Goal: Task Accomplishment & Management: Manage account settings

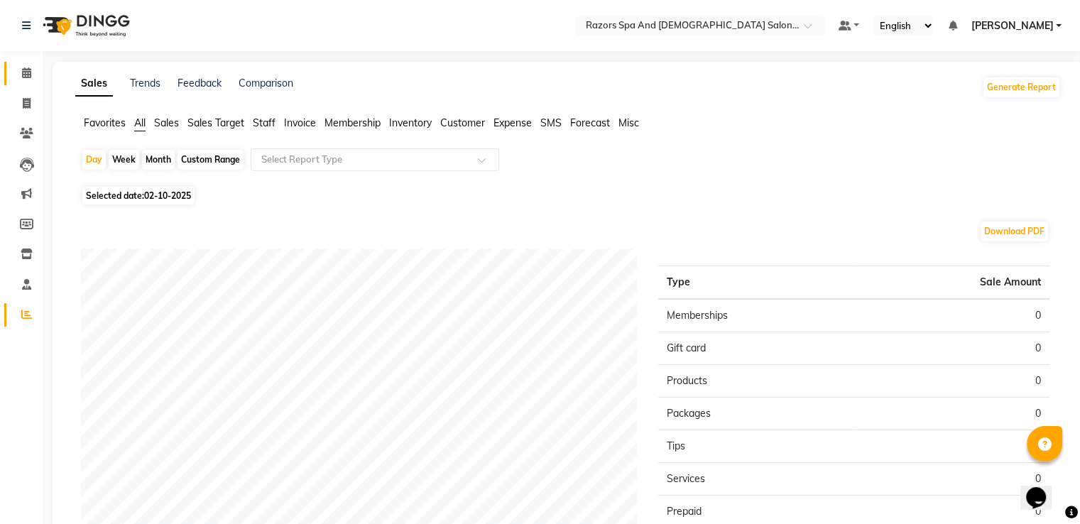
click at [23, 74] on icon at bounding box center [26, 72] width 9 height 11
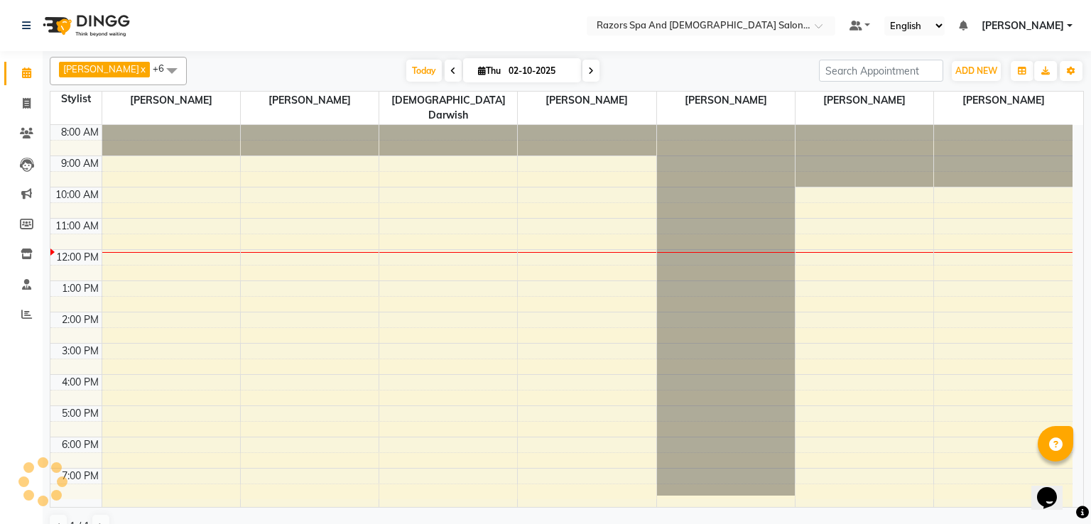
scroll to position [67, 0]
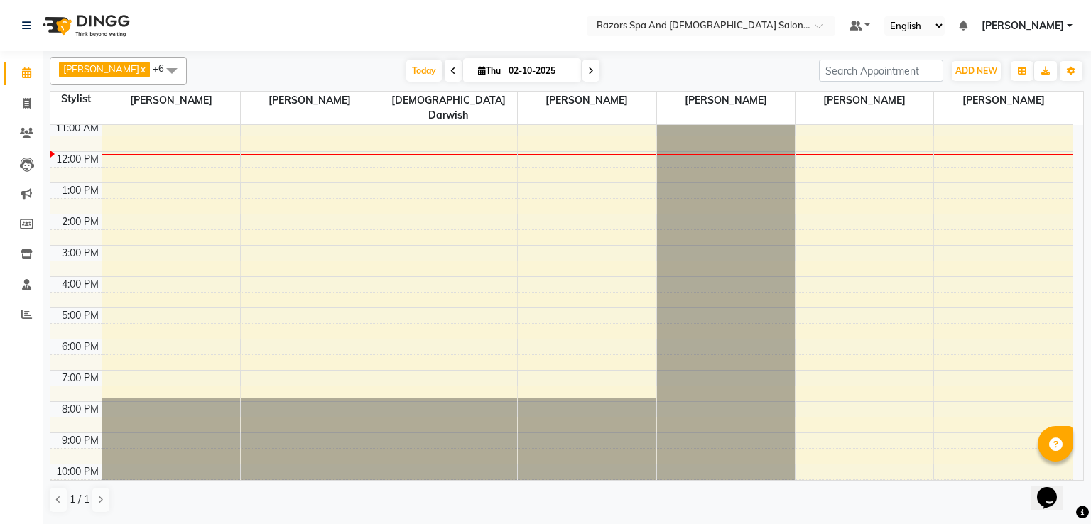
click at [456, 70] on icon at bounding box center [453, 71] width 6 height 9
type input "01-10-2025"
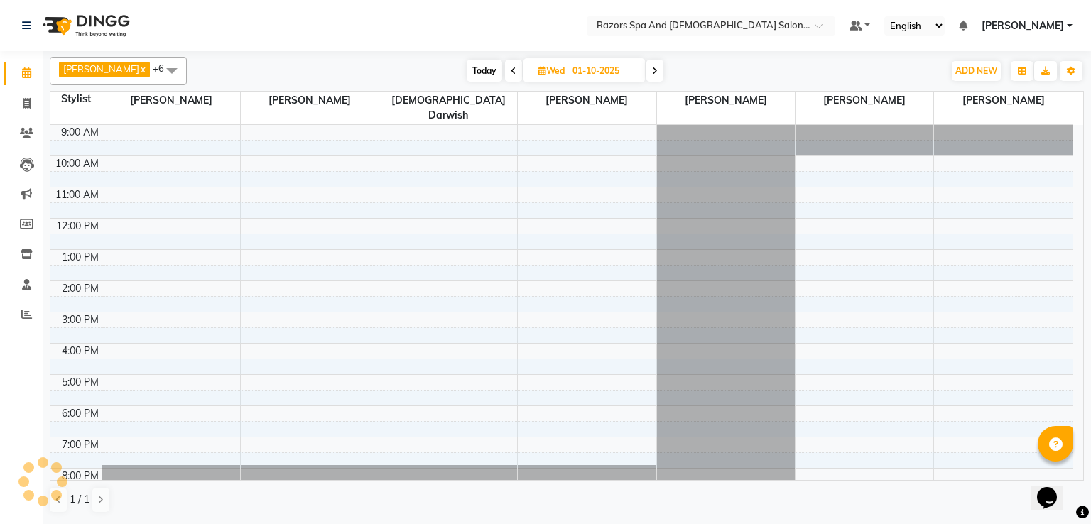
scroll to position [94, 0]
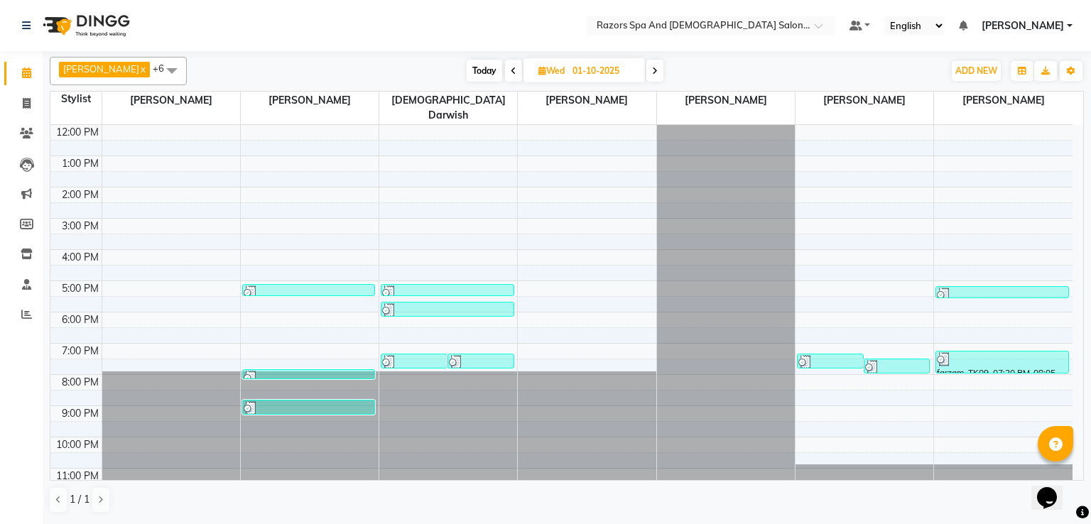
click at [831, 355] on div at bounding box center [830, 362] width 64 height 14
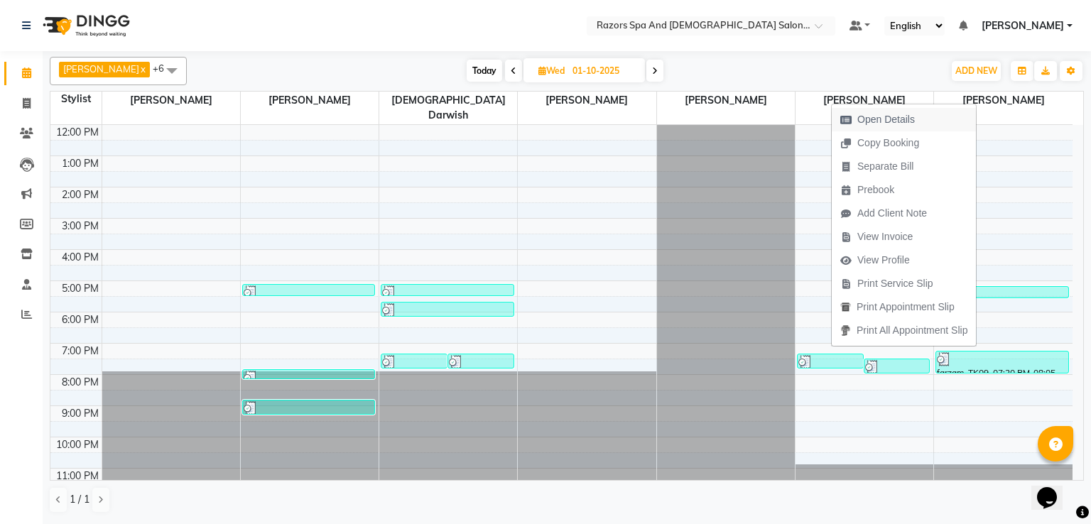
click at [889, 119] on span "Open Details" at bounding box center [886, 119] width 58 height 15
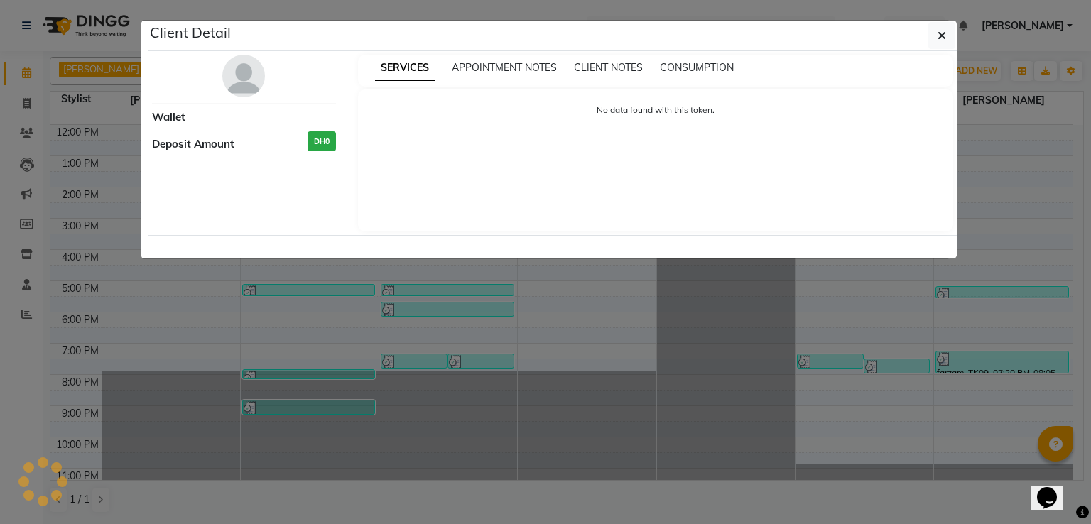
select select "3"
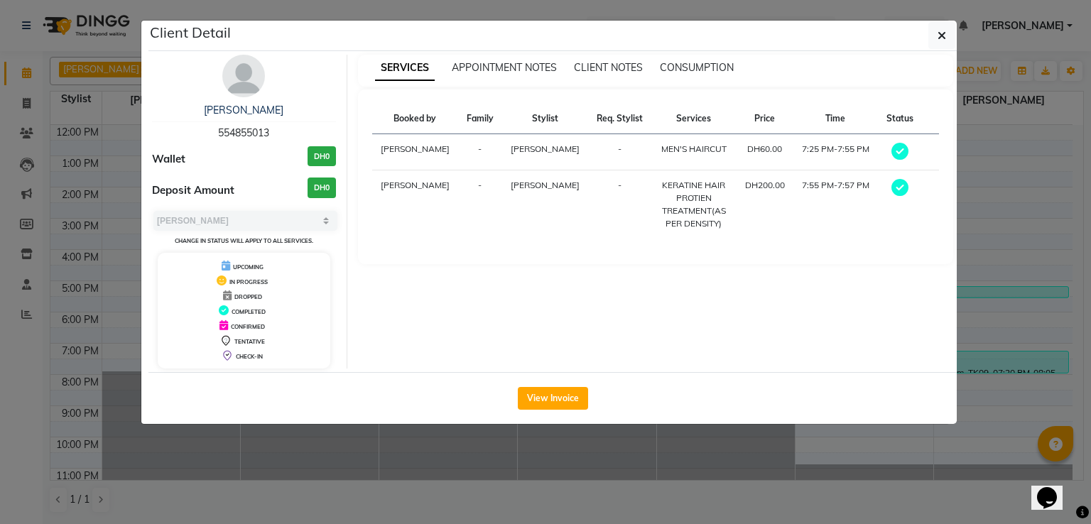
click at [944, 38] on icon "button" at bounding box center [941, 35] width 9 height 11
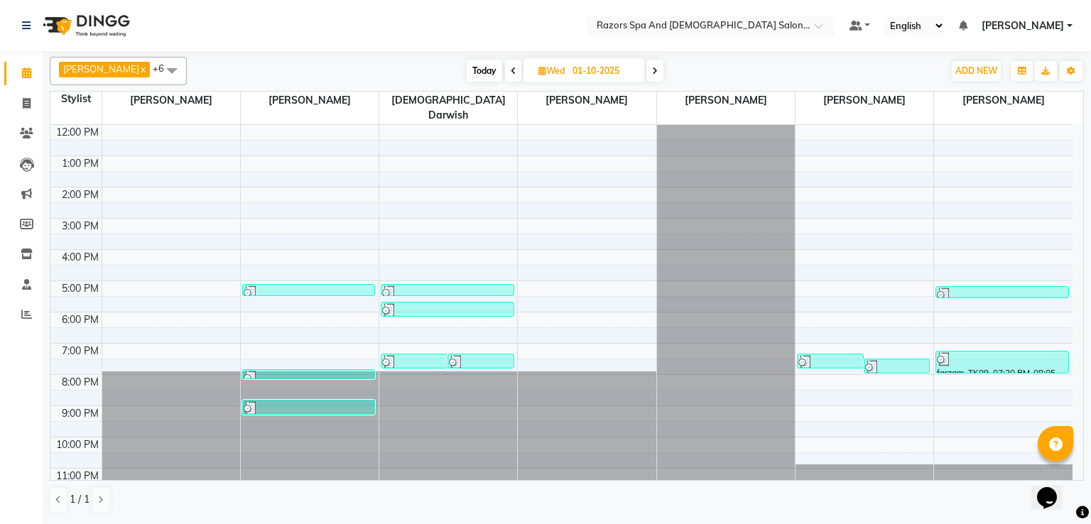
click at [516, 74] on icon at bounding box center [514, 71] width 6 height 9
type input "[DATE]"
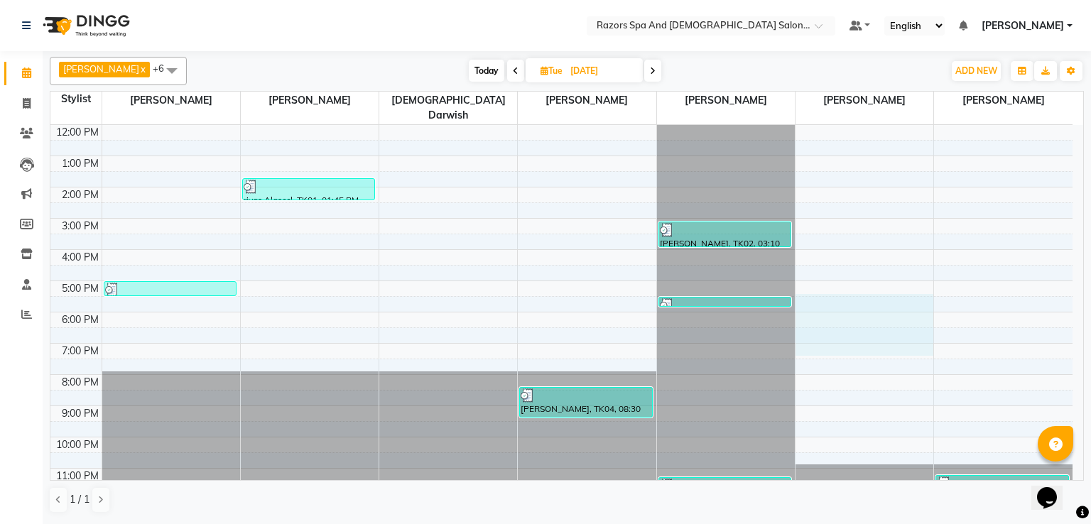
scroll to position [84, 0]
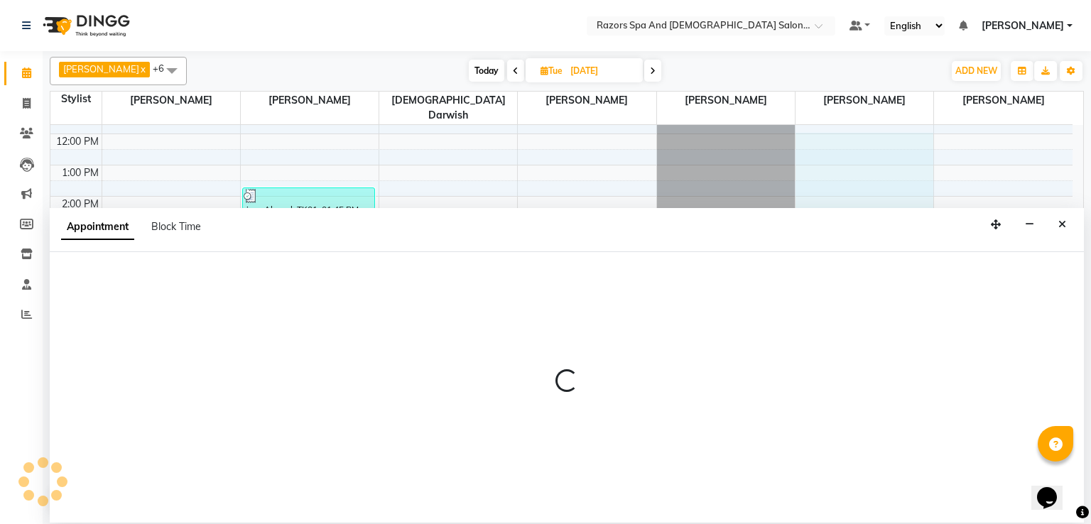
select select "92551"
select select "720"
select select "tentative"
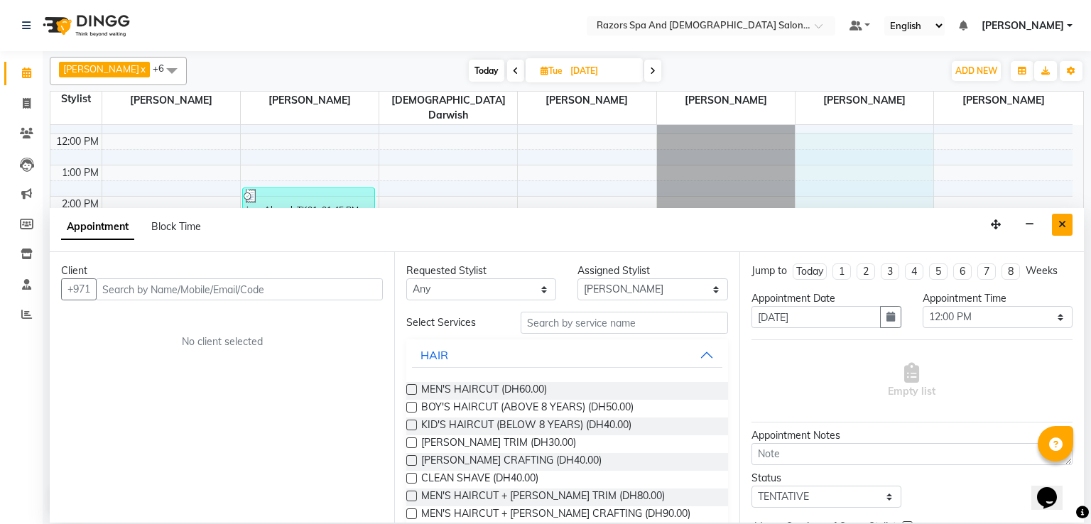
click at [1064, 223] on icon "Close" at bounding box center [1062, 224] width 8 height 10
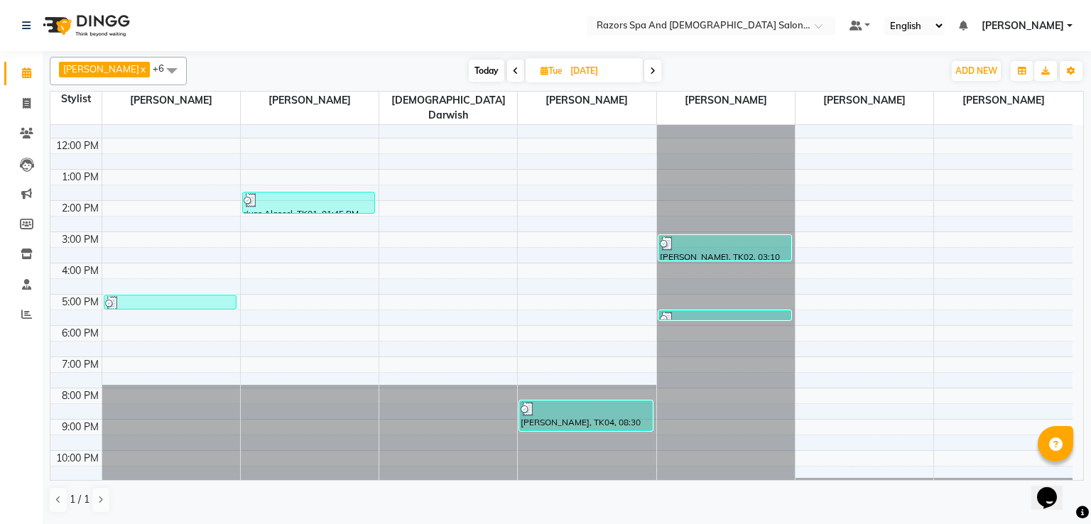
scroll to position [94, 0]
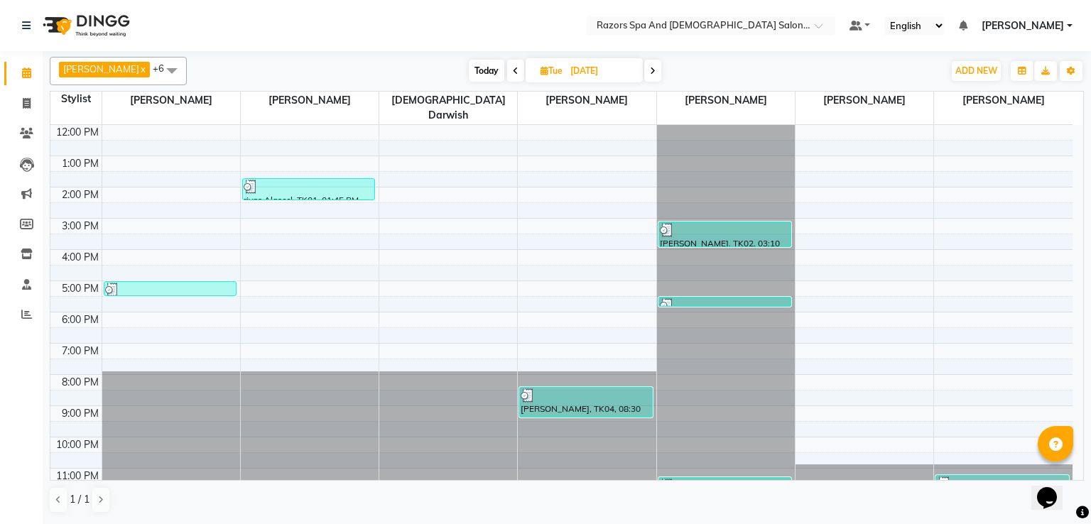
click at [954, 476] on div at bounding box center [1002, 483] width 131 height 14
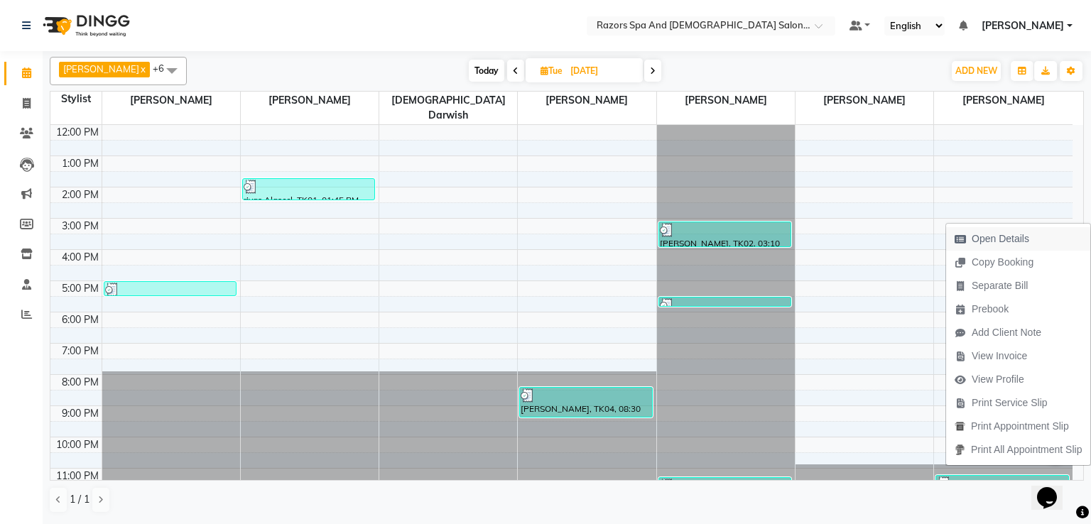
click at [995, 238] on span "Open Details" at bounding box center [1000, 238] width 58 height 15
select select "3"
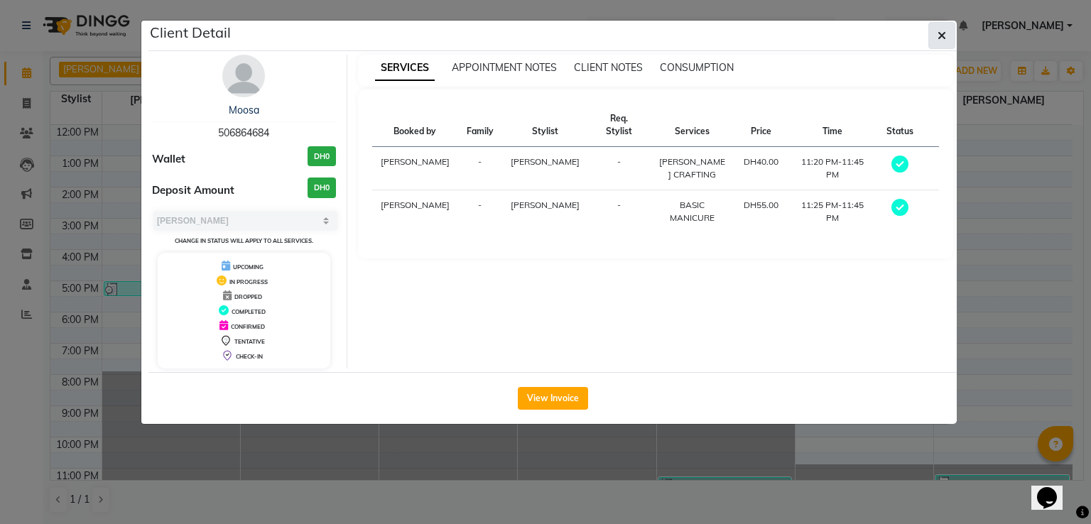
click at [941, 34] on icon "button" at bounding box center [941, 35] width 9 height 11
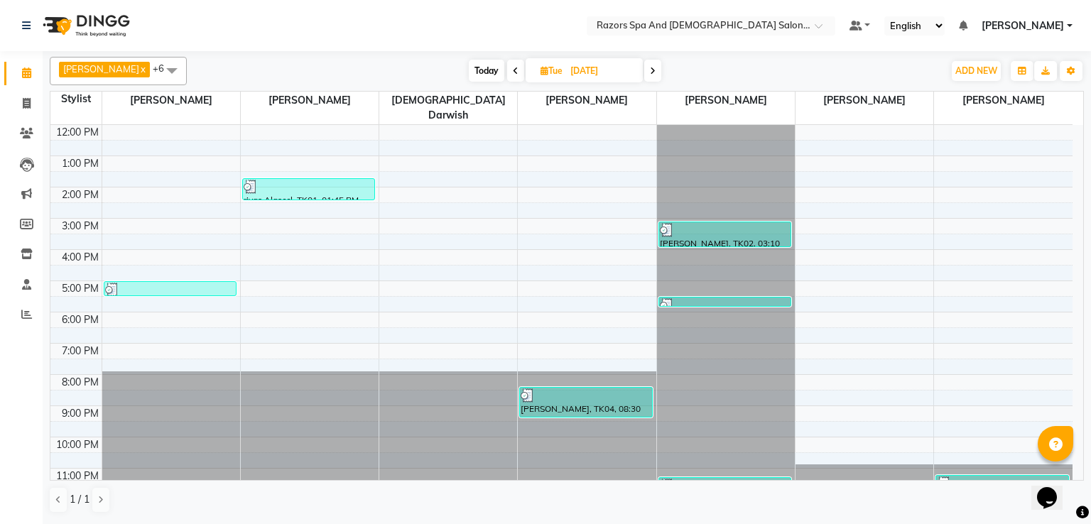
click at [495, 81] on div "[DATE] [DATE]" at bounding box center [564, 70] width 195 height 21
click at [479, 67] on span "Today" at bounding box center [487, 71] width 36 height 22
type input "02-10-2025"
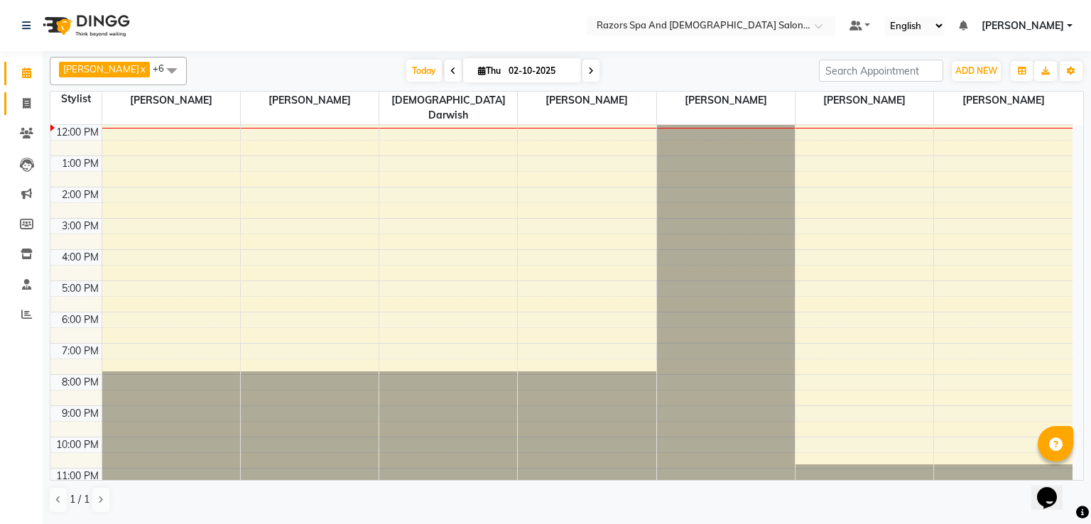
click at [33, 105] on span at bounding box center [26, 104] width 25 height 16
select select "service"
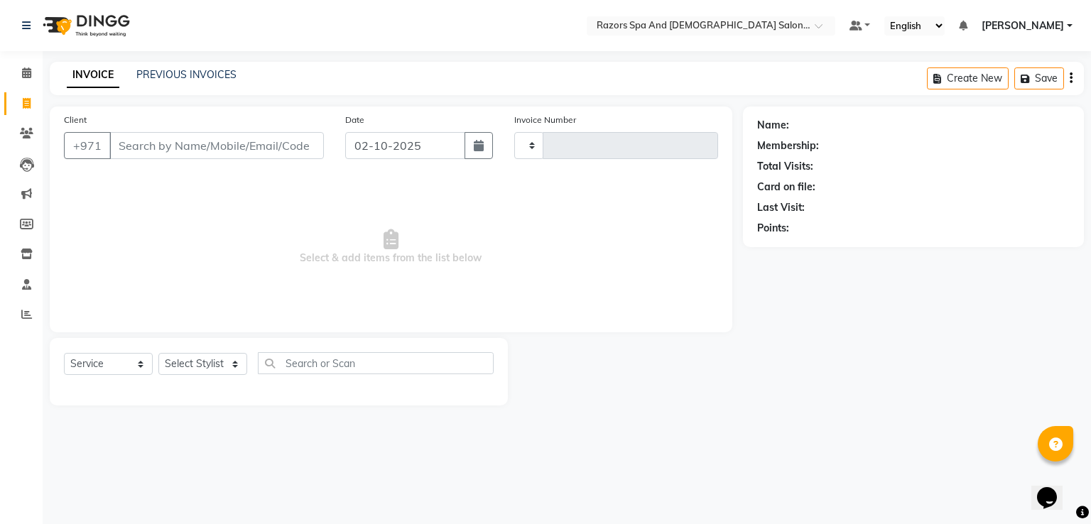
type input "1159"
select select "8419"
type input "a"
type input "131"
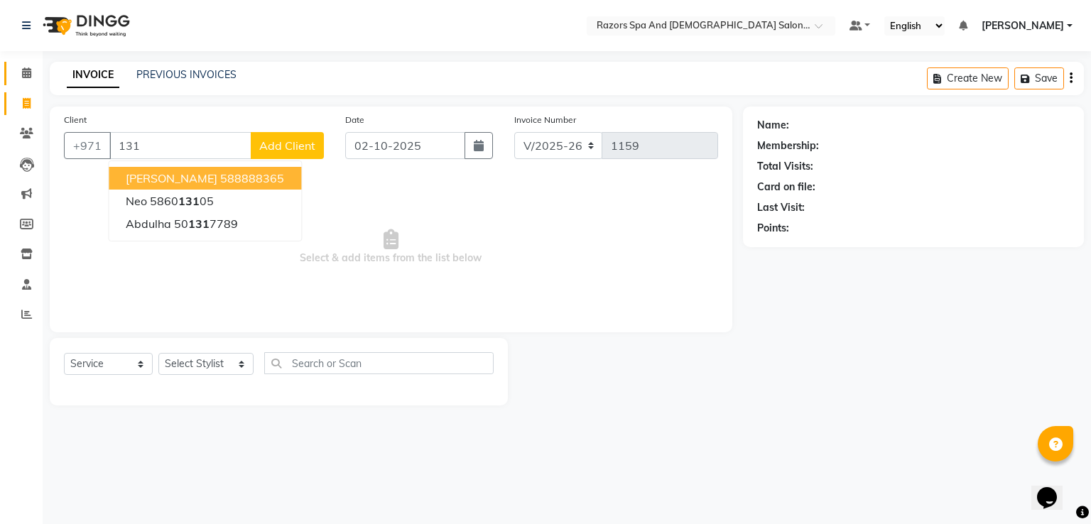
click at [22, 75] on icon at bounding box center [26, 72] width 9 height 11
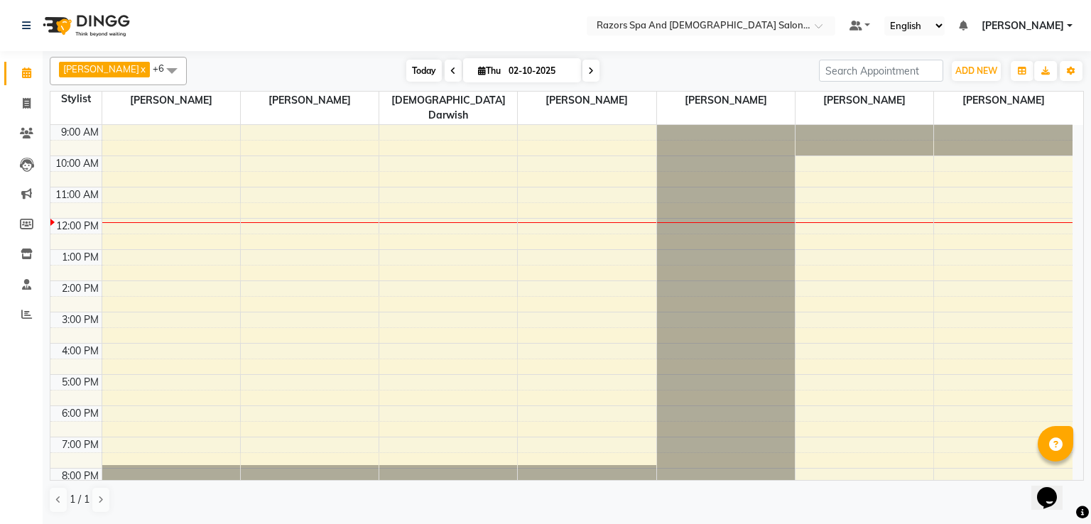
click at [427, 71] on span "Today" at bounding box center [424, 71] width 36 height 22
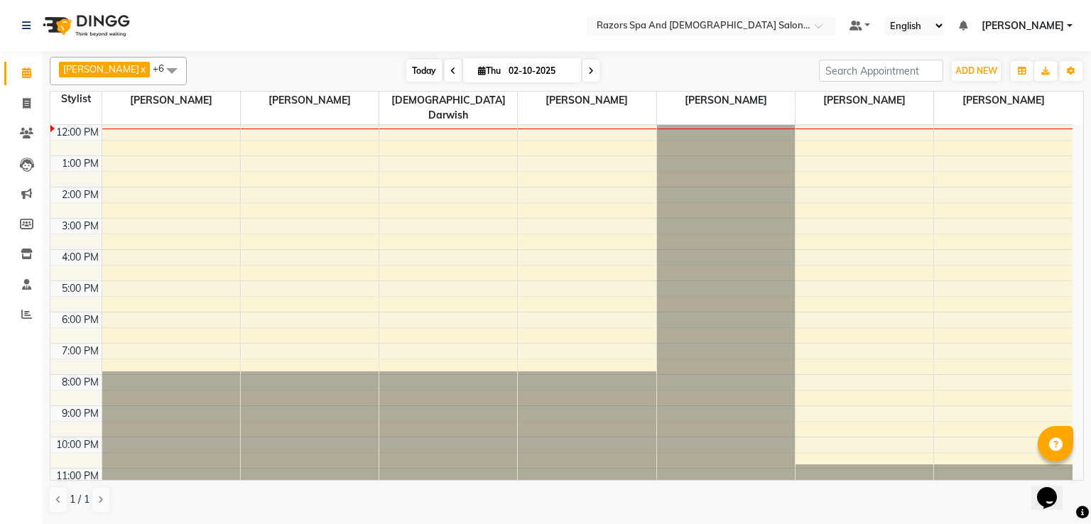
click at [430, 72] on span "Today" at bounding box center [424, 71] width 36 height 22
click at [26, 104] on icon at bounding box center [27, 103] width 8 height 11
select select "service"
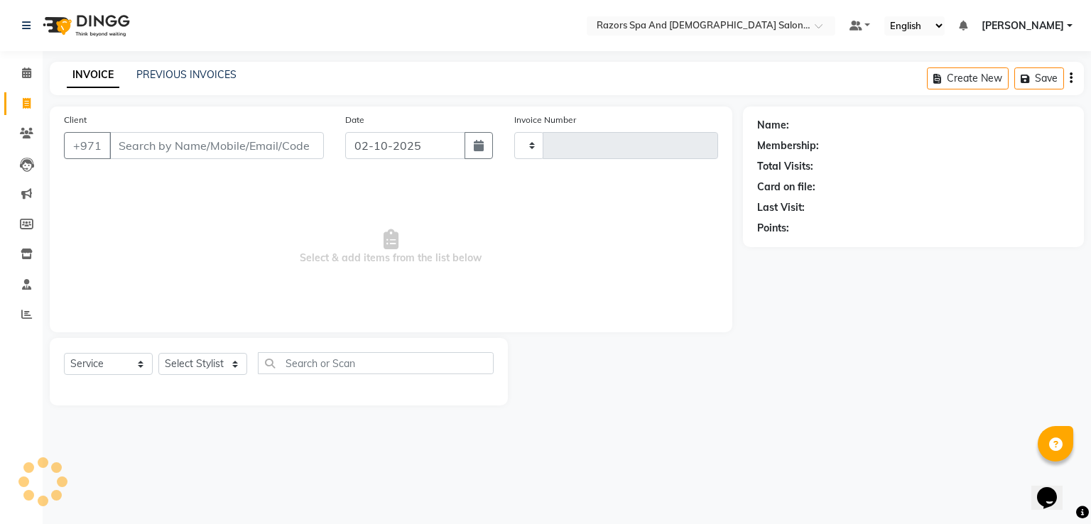
type input "1159"
select select "8419"
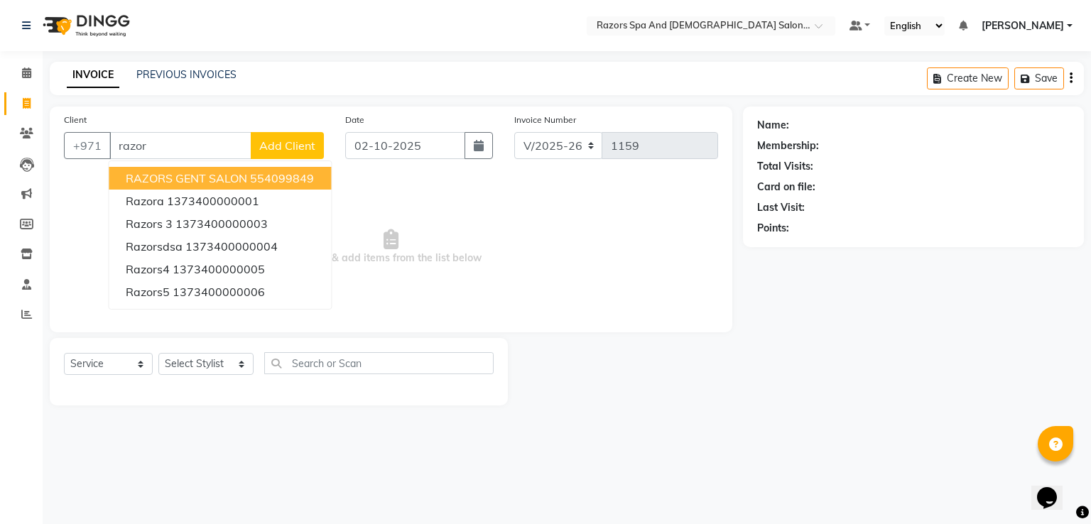
click at [298, 178] on ngb-highlight "554099849" at bounding box center [282, 178] width 64 height 14
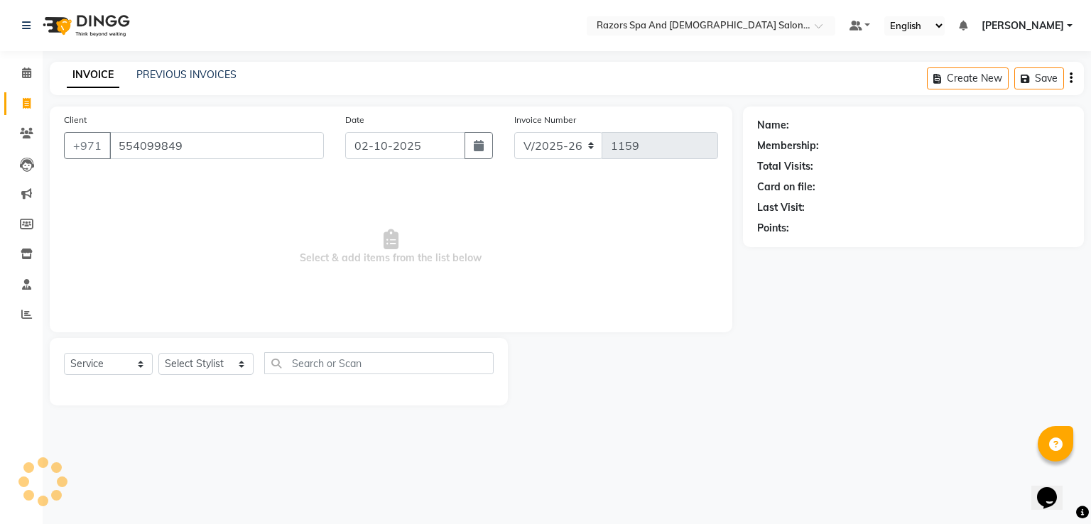
type input "554099849"
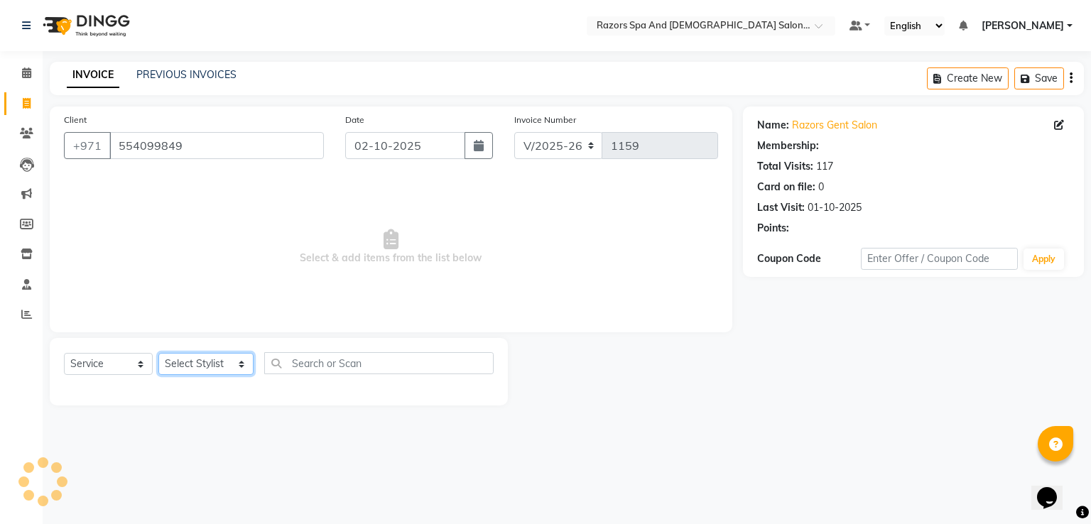
click at [202, 368] on select "Select Stylist [PERSON_NAME] Alaseel [PERSON_NAME] Anwar [PERSON_NAME] Islam [P…" at bounding box center [205, 364] width 95 height 22
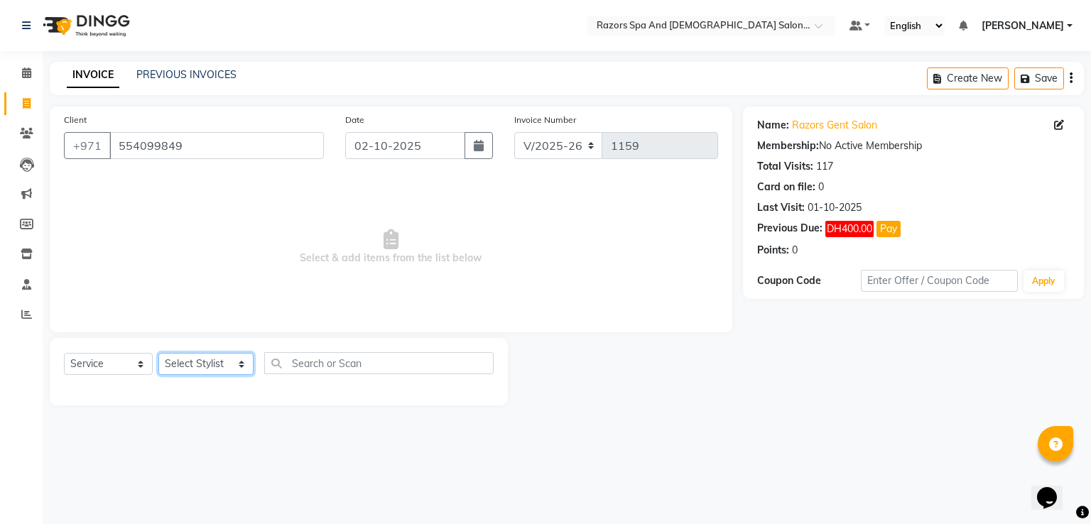
select select "81367"
click at [158, 354] on select "Select Stylist [PERSON_NAME] Alaseel [PERSON_NAME] Anwar [PERSON_NAME] Islam [P…" at bounding box center [205, 364] width 95 height 22
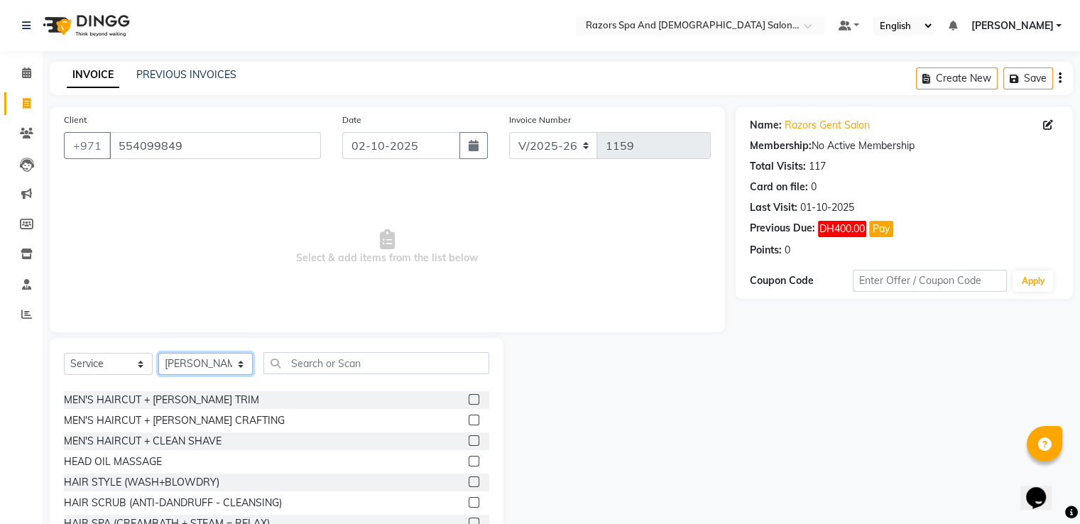
scroll to position [124, 0]
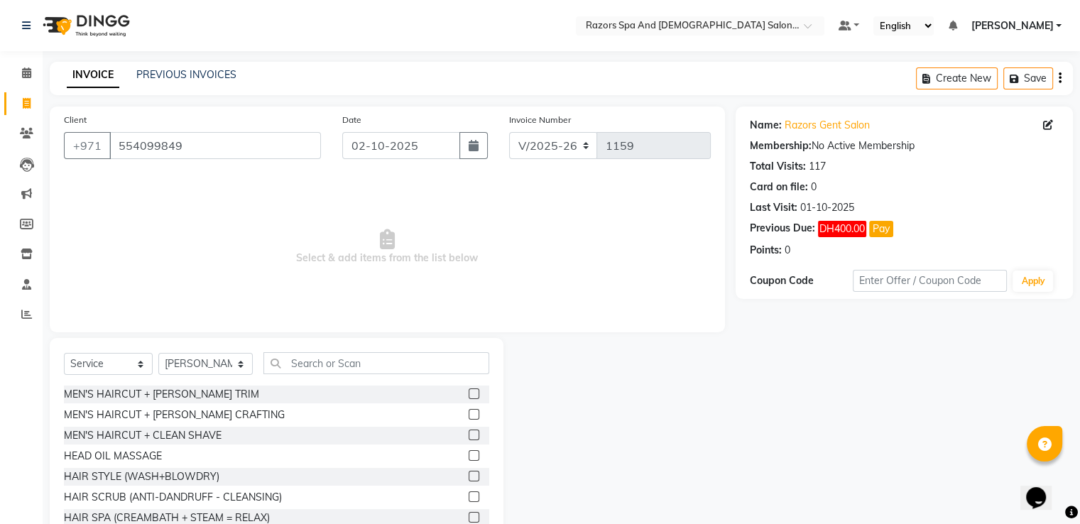
click at [469, 415] on label at bounding box center [474, 414] width 11 height 11
click at [469, 415] on input "checkbox" at bounding box center [473, 414] width 9 height 9
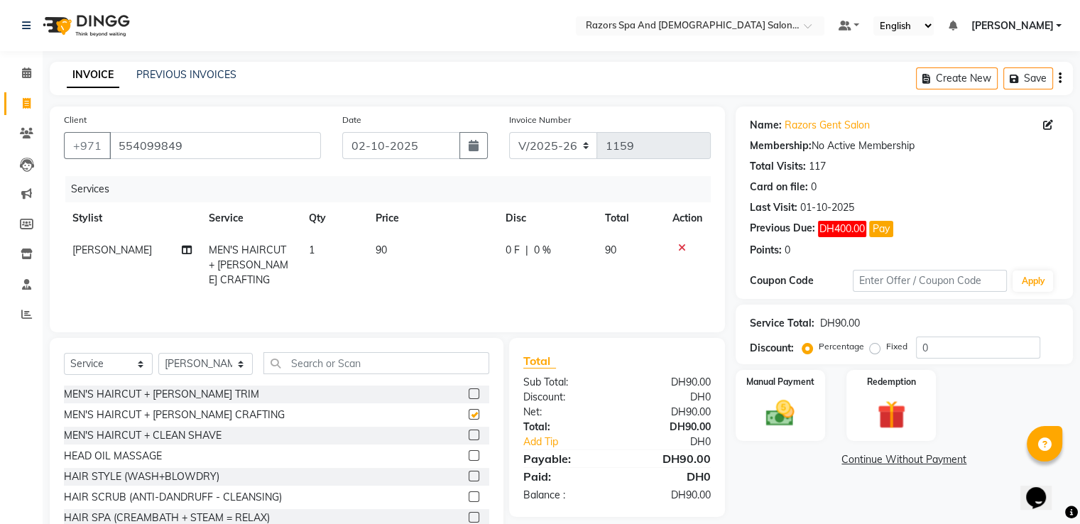
checkbox input "false"
click at [781, 410] on img at bounding box center [780, 414] width 48 height 34
click at [919, 460] on span "CARD" at bounding box center [920, 460] width 31 height 16
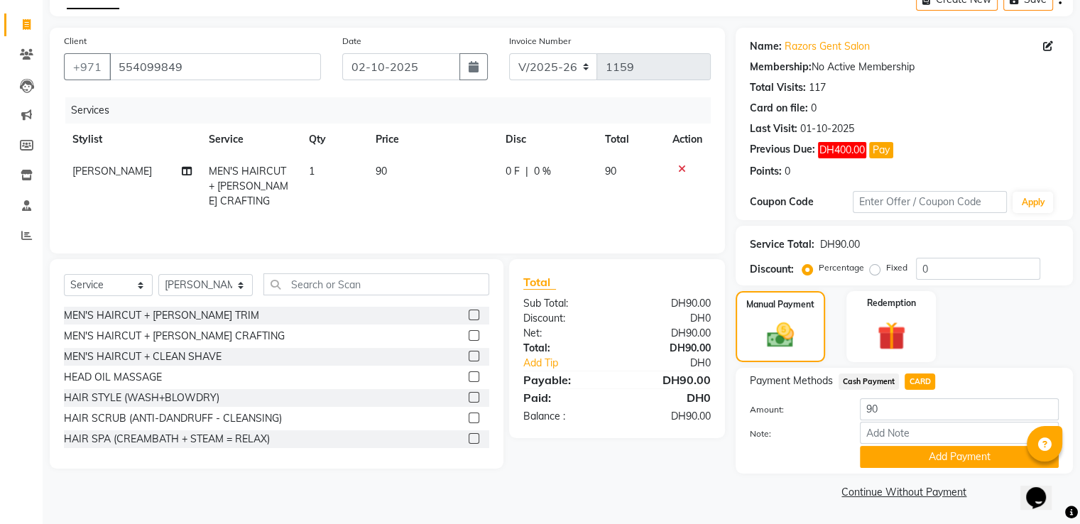
scroll to position [80, 0]
click at [890, 461] on button "Add Payment" at bounding box center [959, 457] width 199 height 22
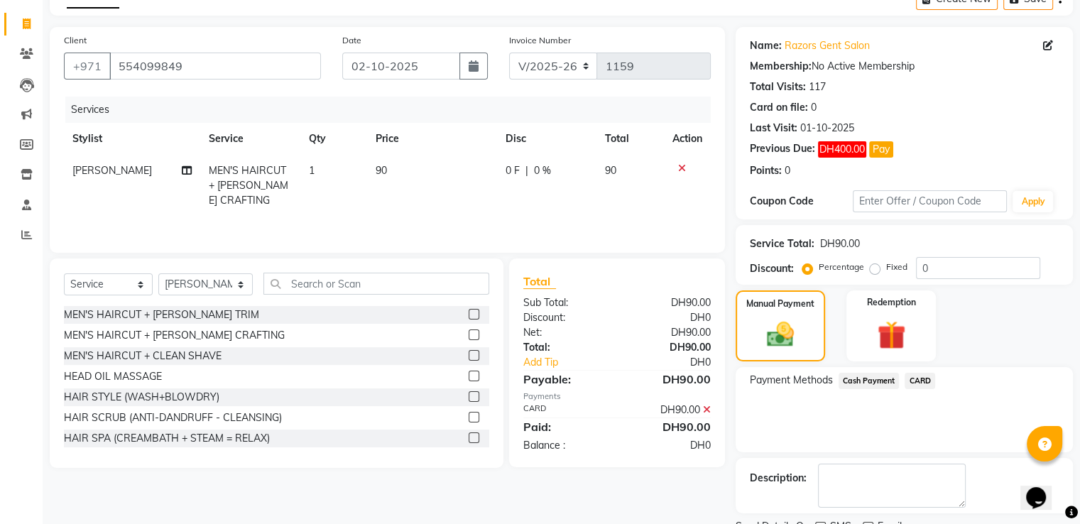
scroll to position [137, 0]
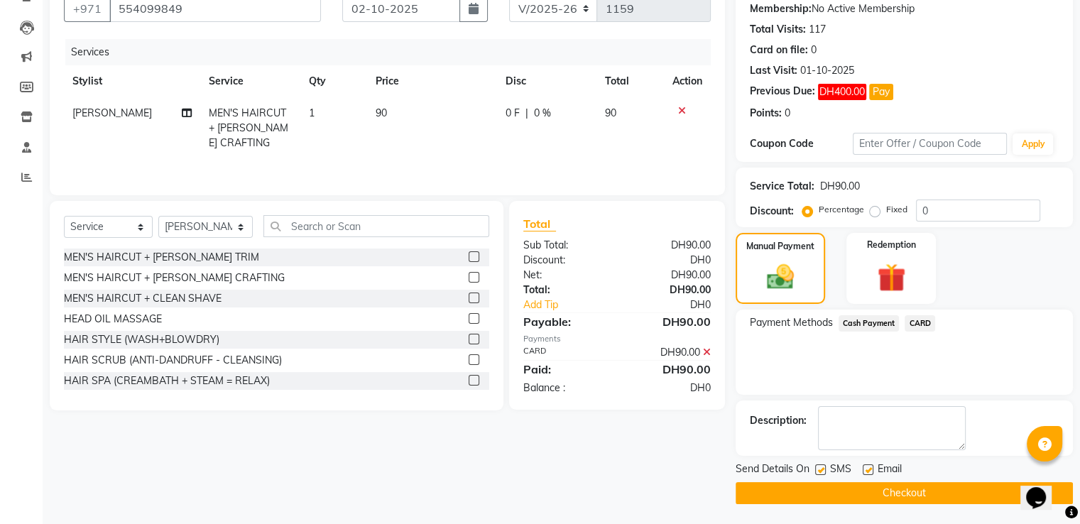
click at [841, 494] on button "Checkout" at bounding box center [904, 493] width 337 height 22
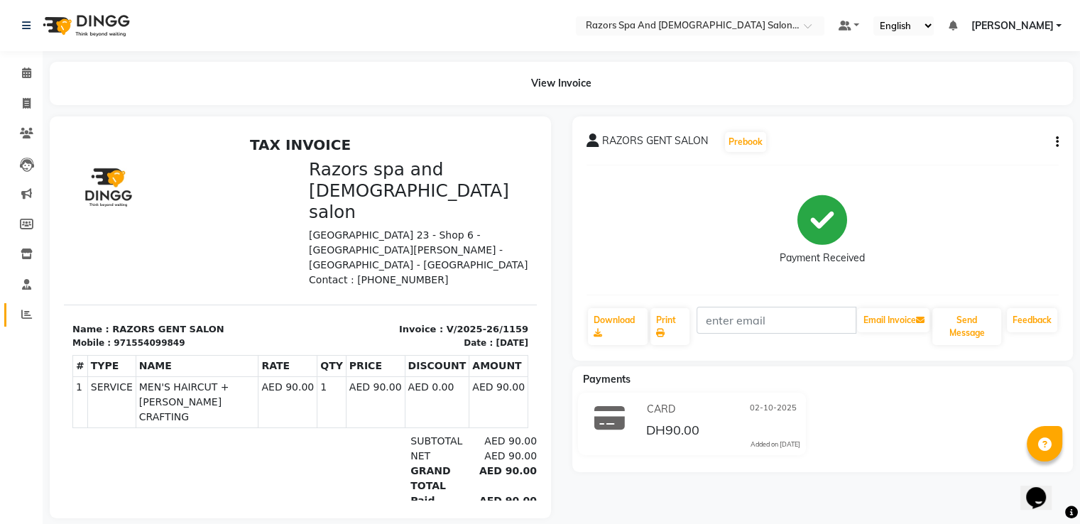
click at [18, 318] on span at bounding box center [26, 315] width 25 height 16
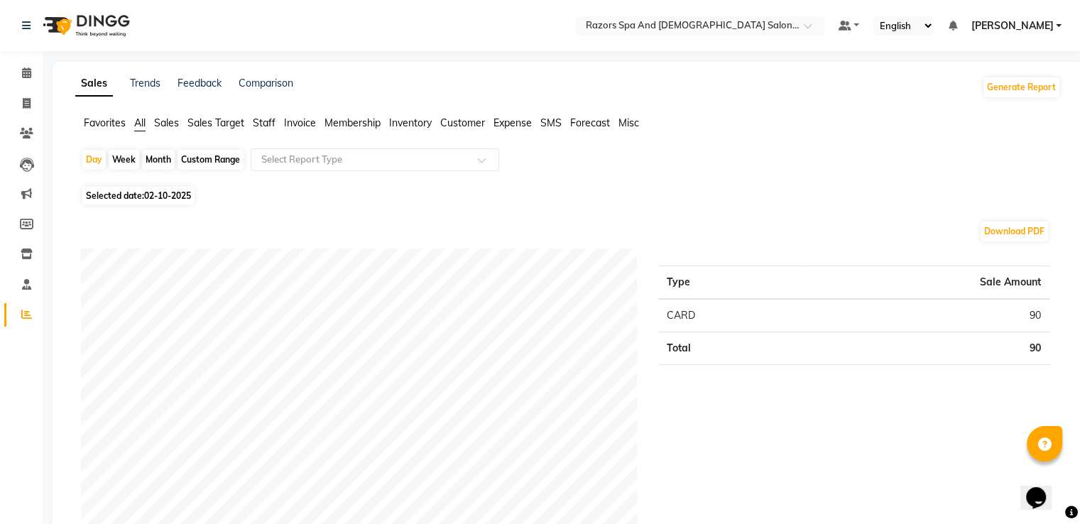
click at [163, 194] on span "02-10-2025" at bounding box center [167, 195] width 47 height 11
select select "10"
select select "2025"
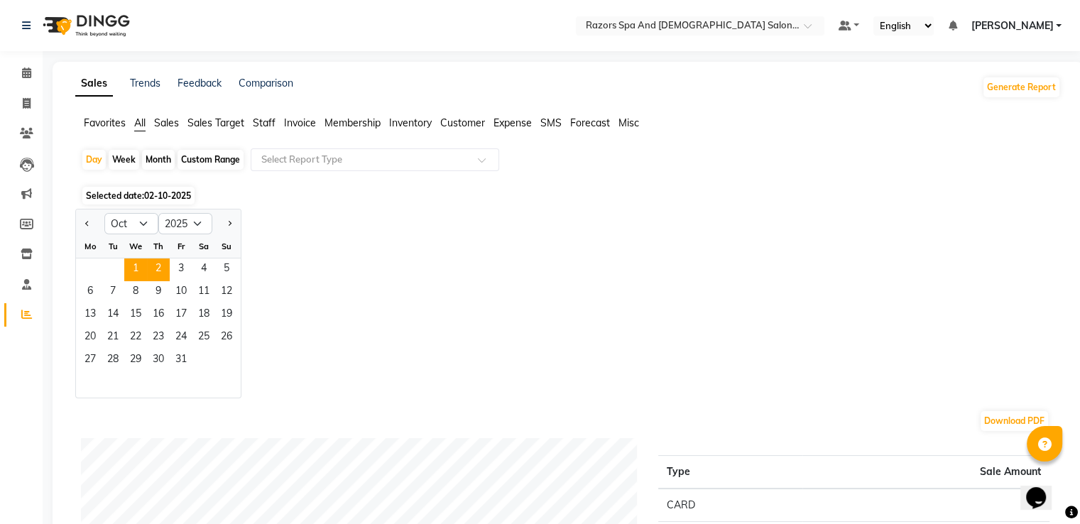
click at [138, 273] on span "1" at bounding box center [135, 269] width 23 height 23
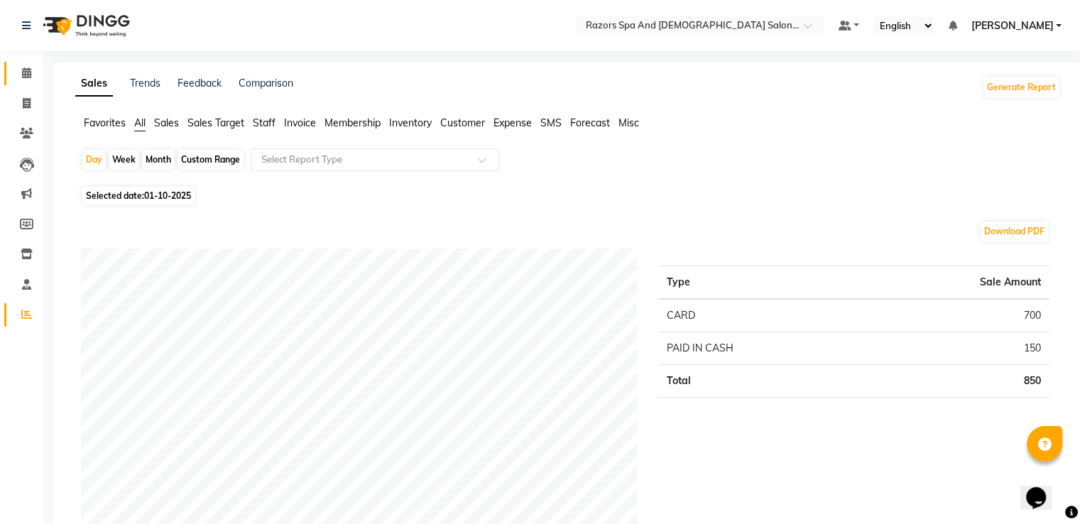
click at [26, 77] on icon at bounding box center [26, 72] width 9 height 11
